Goal: Transaction & Acquisition: Purchase product/service

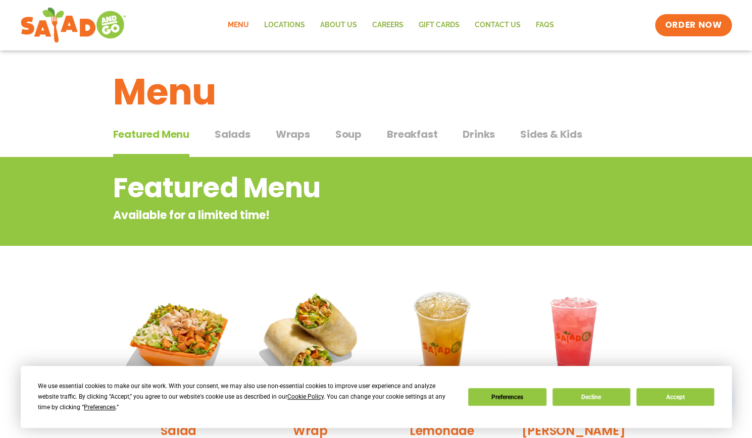
scroll to position [4, 0]
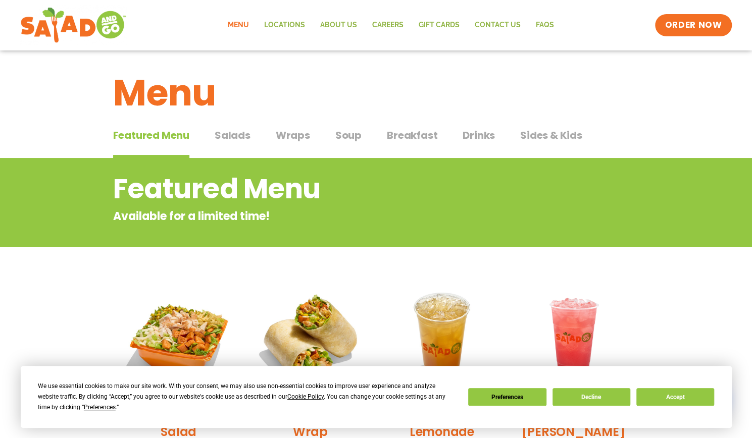
click at [295, 132] on span "Wraps" at bounding box center [293, 135] width 34 height 15
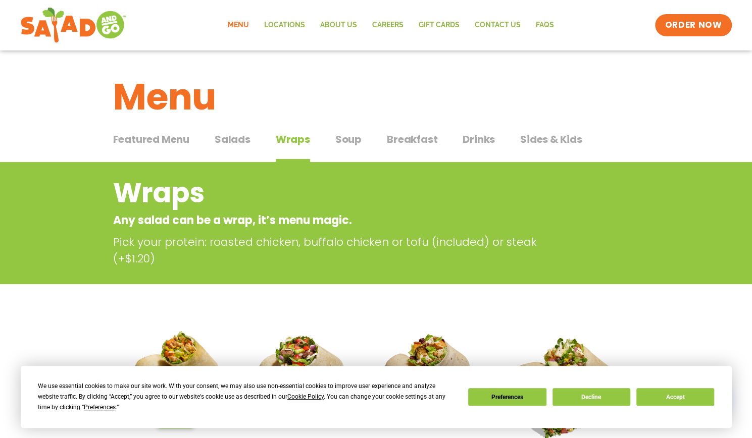
scroll to position [15, 0]
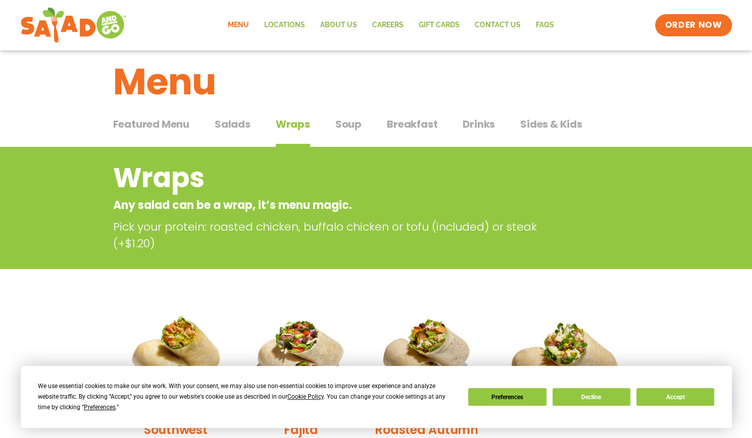
click at [414, 116] on div "Featured Menu Featured Menu Salads Salads Wraps Wraps Soup Soup Breakfast Break…" at bounding box center [376, 130] width 526 height 34
click at [415, 119] on span "Breakfast" at bounding box center [412, 124] width 51 height 15
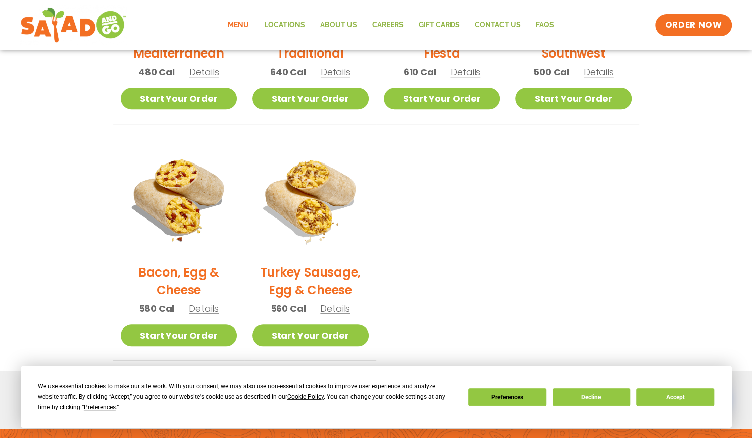
scroll to position [399, 0]
click at [534, 99] on link "Start Your Order" at bounding box center [573, 98] width 117 height 22
